Goal: Transaction & Acquisition: Purchase product/service

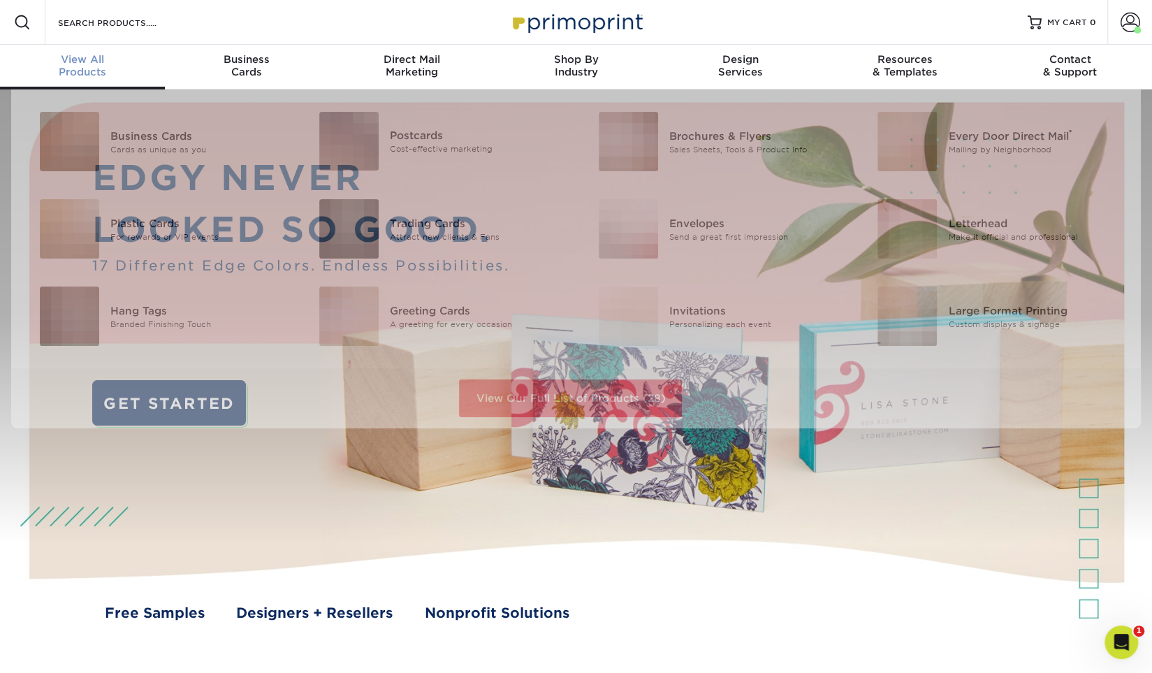
click at [93, 67] on div "View All Products" at bounding box center [82, 65] width 165 height 25
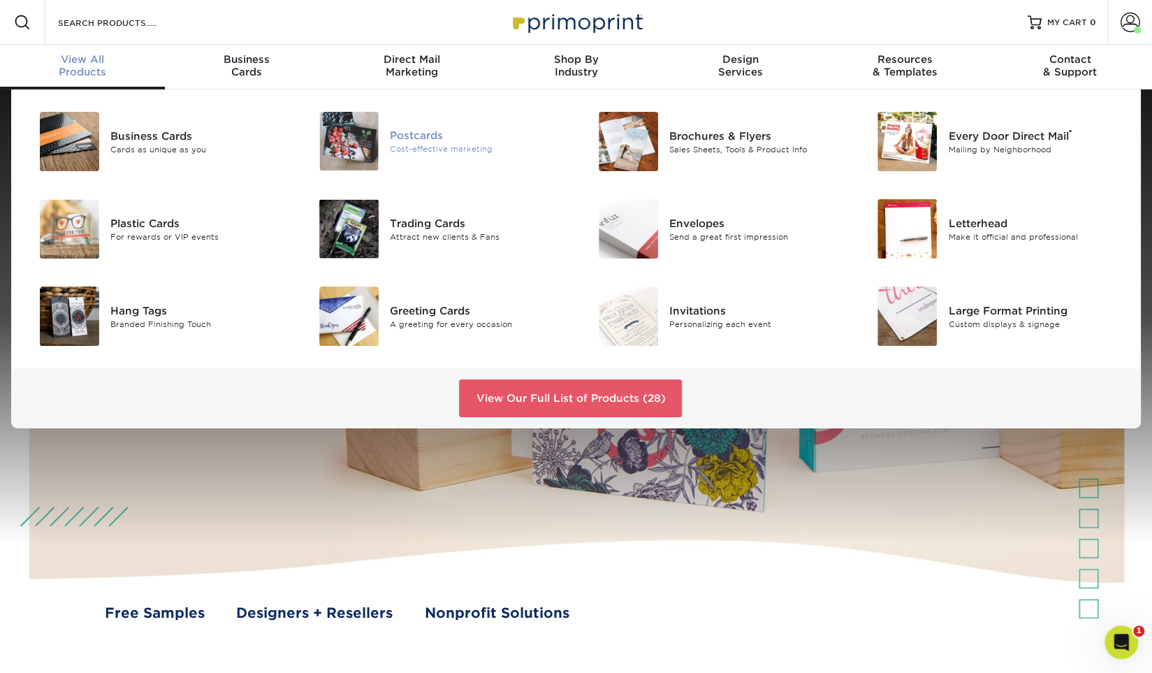
click at [416, 134] on div "Postcards" at bounding box center [477, 135] width 175 height 15
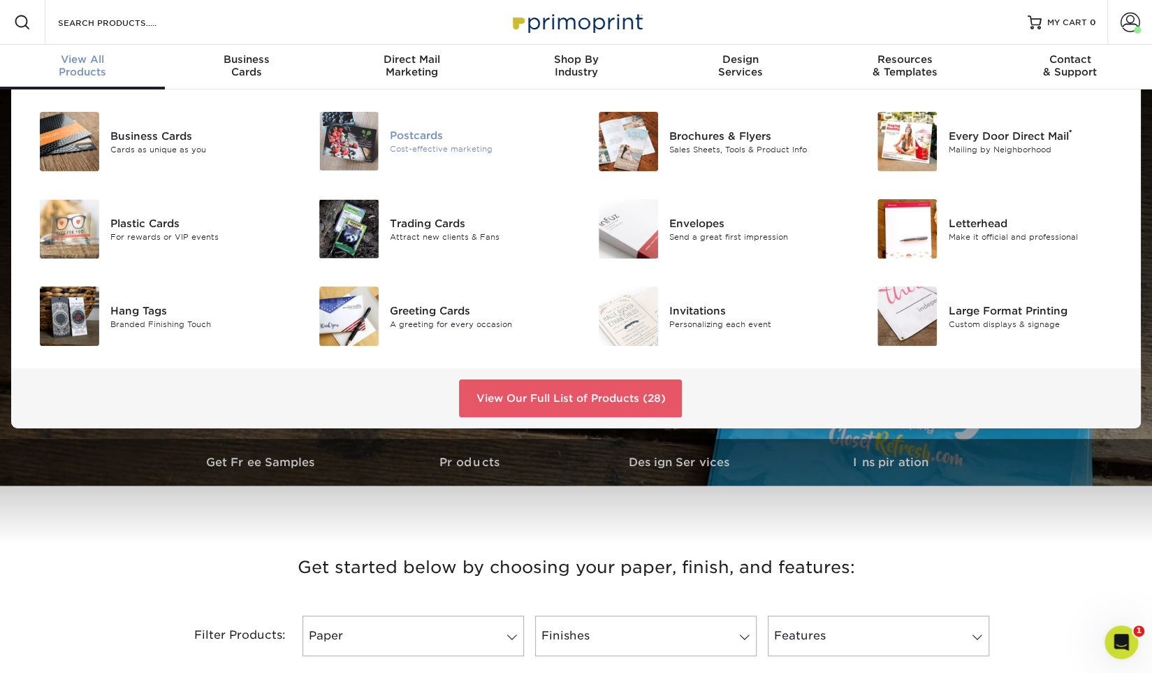
click at [418, 135] on div "Postcards" at bounding box center [477, 135] width 175 height 15
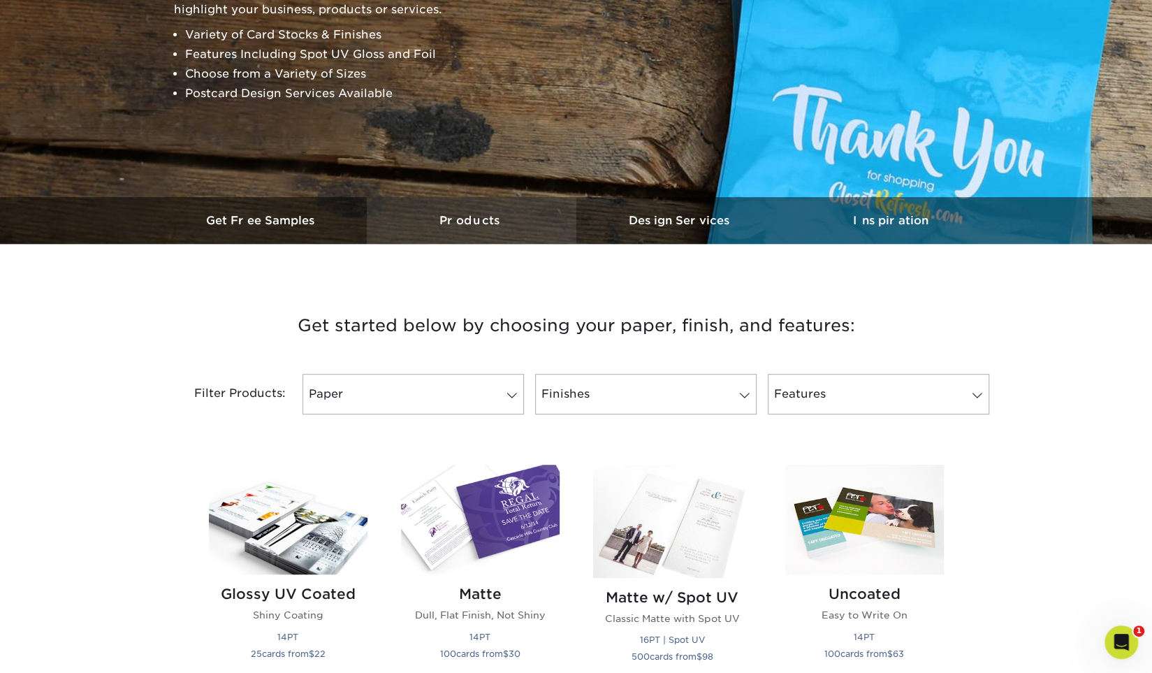
scroll to position [314, 0]
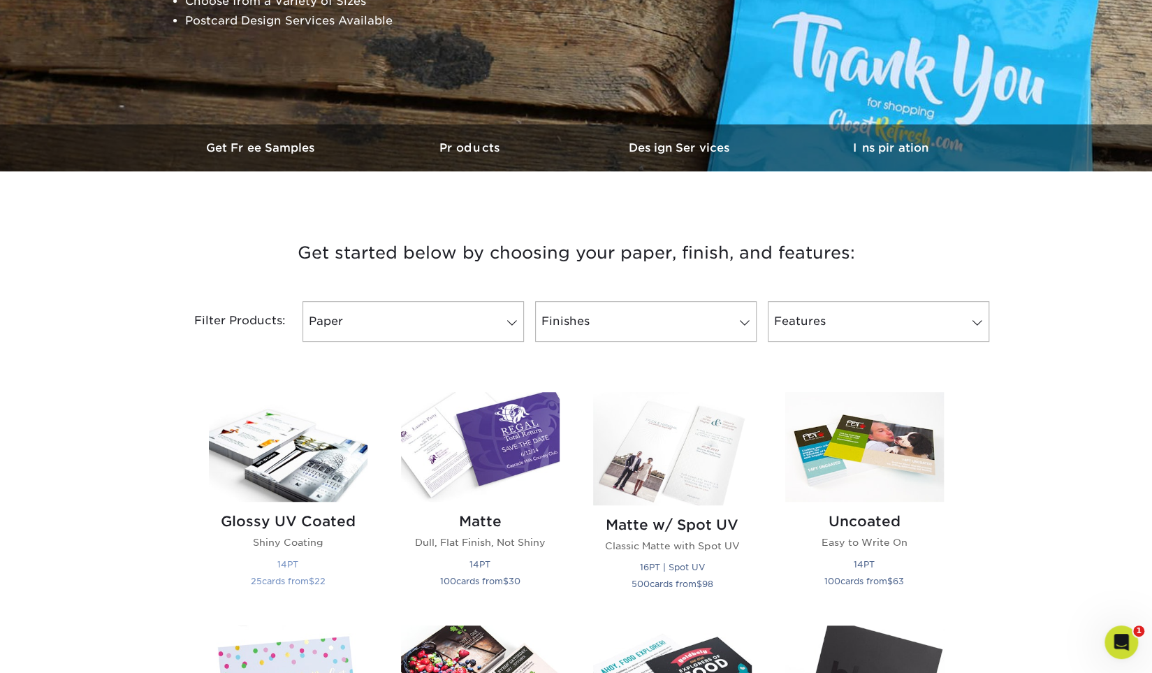
click at [272, 465] on img at bounding box center [288, 447] width 159 height 110
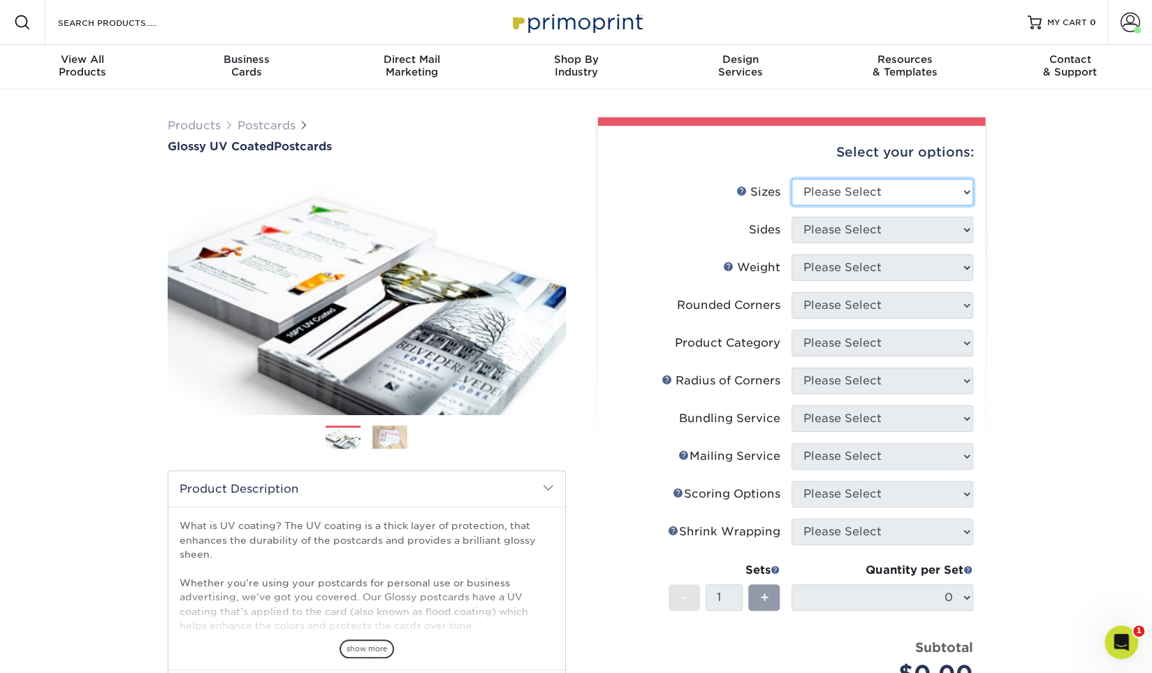
select select "4.00x8.50"
click option "4" x 8.5"" at bounding box center [0, 0] width 0 height 0
